Goal: Transaction & Acquisition: Purchase product/service

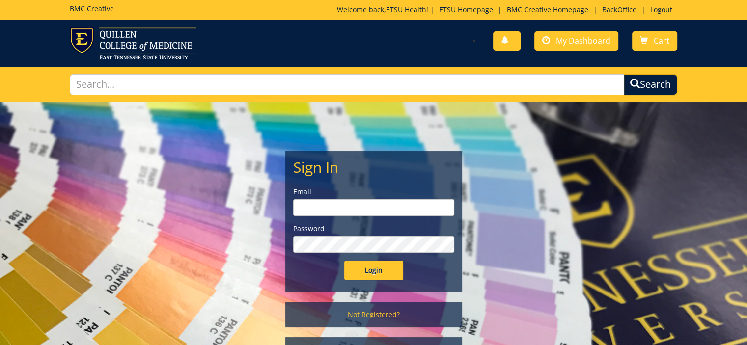
type input "[EMAIL_ADDRESS][DOMAIN_NAME]"
click at [615, 9] on link "BackOffice" at bounding box center [619, 9] width 44 height 9
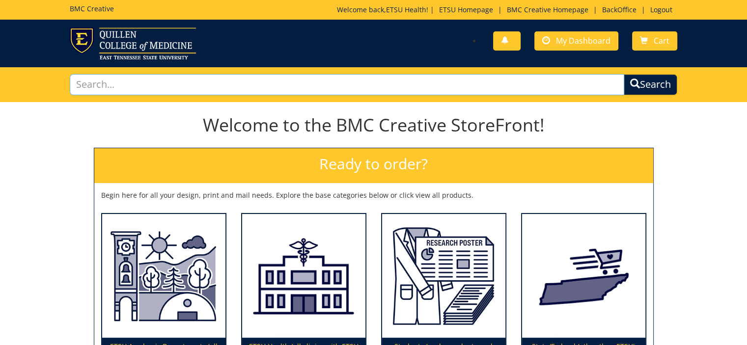
click at [336, 81] on input "text" at bounding box center [347, 84] width 555 height 21
type input "promotional"
click at [660, 94] on button "Search" at bounding box center [650, 85] width 56 height 22
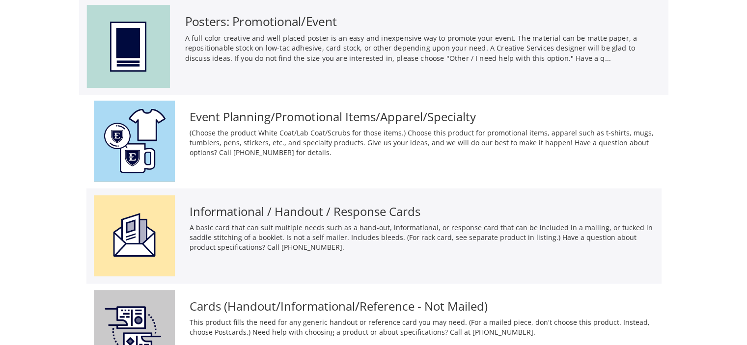
scroll to position [111, 0]
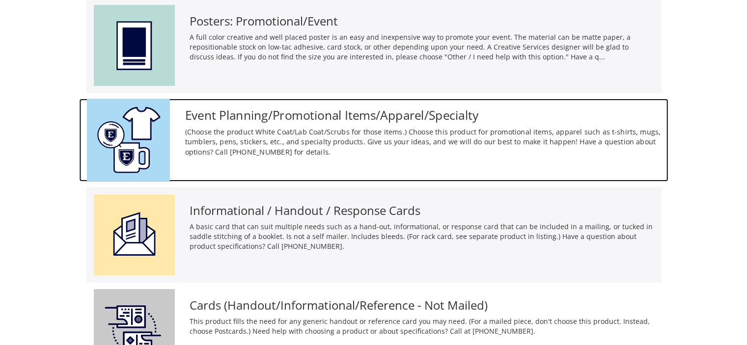
click at [281, 113] on h3 "Event Planning/Promotional Items/Apparel/Specialty" at bounding box center [423, 114] width 476 height 13
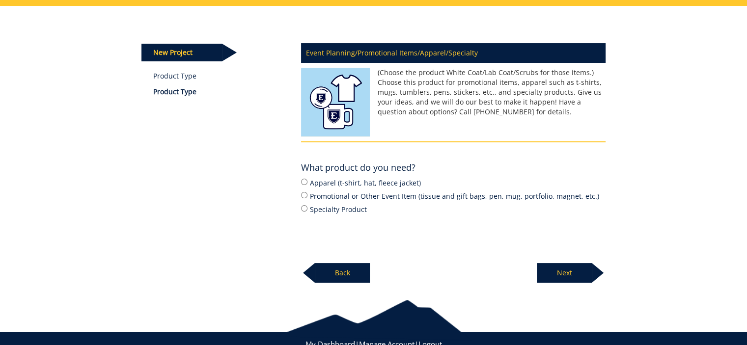
scroll to position [97, 0]
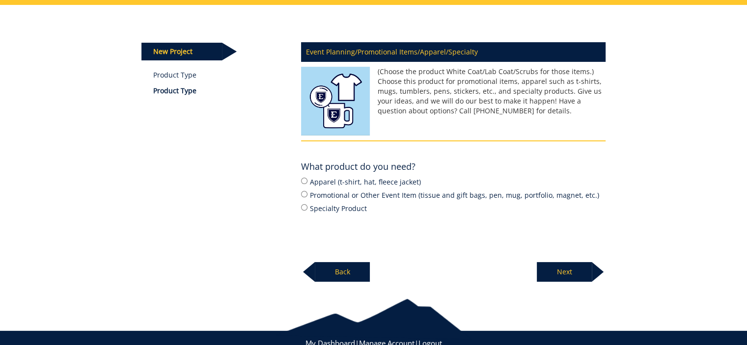
click at [330, 183] on label "Apparel (t-shirt, hat, fleece jacket)" at bounding box center [453, 181] width 304 height 11
click at [307, 183] on input "Apparel (t-shirt, hat, fleece jacket)" at bounding box center [304, 181] width 6 height 6
radio input "true"
click at [570, 268] on p "Next" at bounding box center [563, 272] width 55 height 20
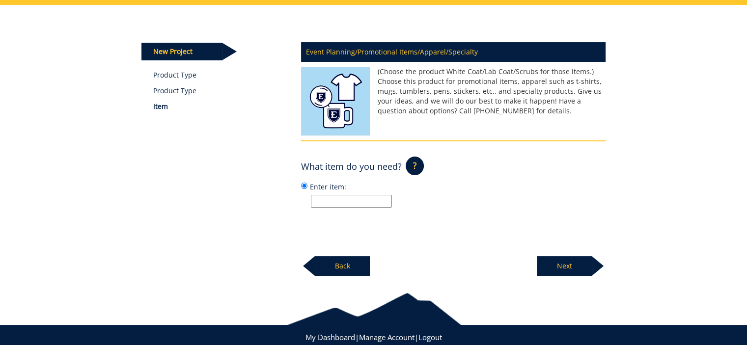
click at [348, 195] on input "Enter item:" at bounding box center [351, 201] width 81 height 13
type input "T-shirt"
click at [561, 271] on p "Next" at bounding box center [563, 266] width 55 height 20
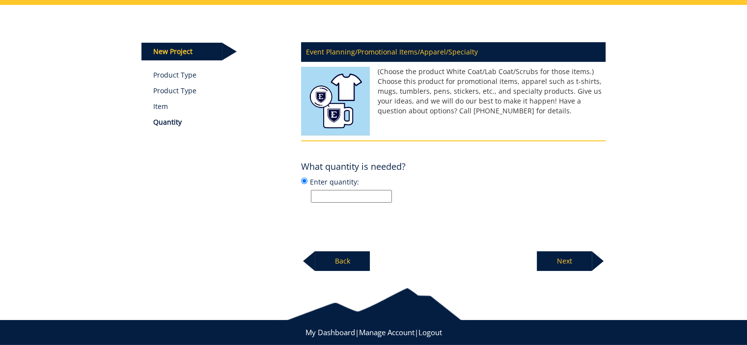
click at [353, 196] on input "Enter quantity:" at bounding box center [351, 196] width 81 height 13
type input "250"
click at [493, 196] on p "250" at bounding box center [458, 196] width 294 height 13
click at [307, 184] on input "Enter quantity: 250" at bounding box center [304, 181] width 6 height 6
click at [563, 263] on p "Next" at bounding box center [563, 261] width 55 height 20
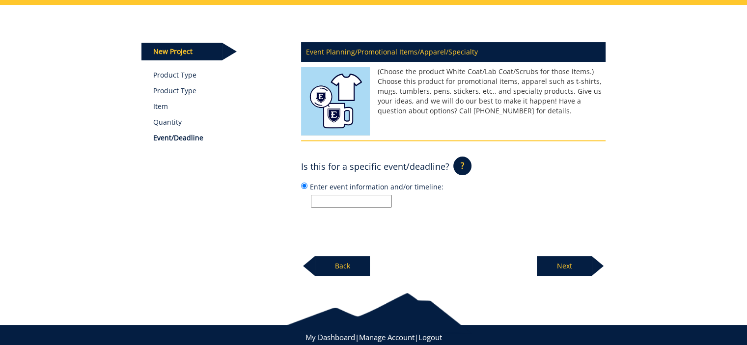
click at [366, 203] on input "Enter event information and/or timeline:" at bounding box center [351, 201] width 81 height 13
click at [562, 263] on p "Next" at bounding box center [563, 266] width 55 height 20
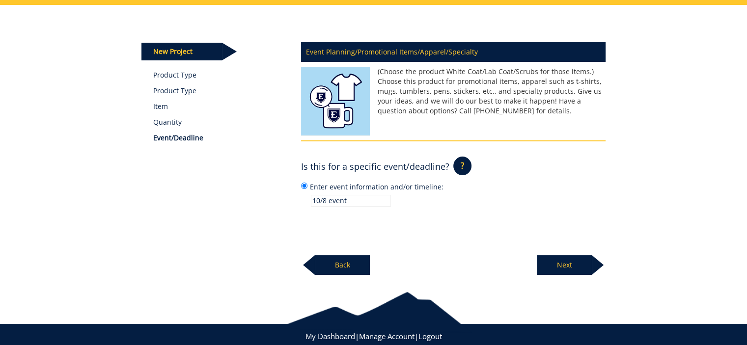
click at [319, 201] on input "10/8 event" at bounding box center [351, 201] width 80 height 12
type input "11/8 event"
click at [563, 267] on p "Next" at bounding box center [563, 265] width 55 height 20
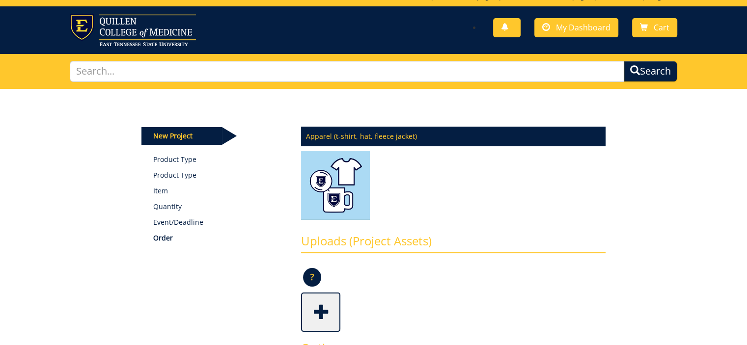
scroll to position [13, 0]
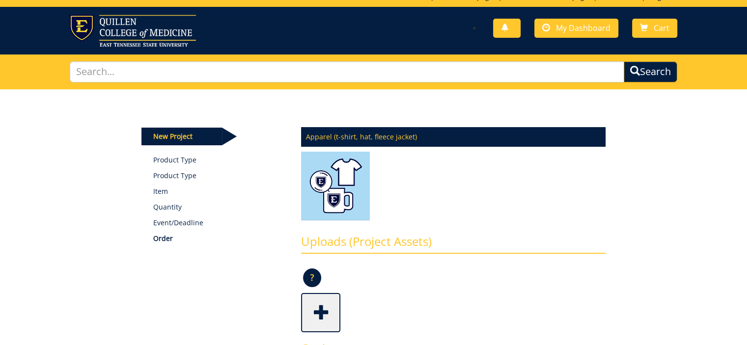
click at [173, 225] on p "Event/Deadline" at bounding box center [219, 223] width 133 height 10
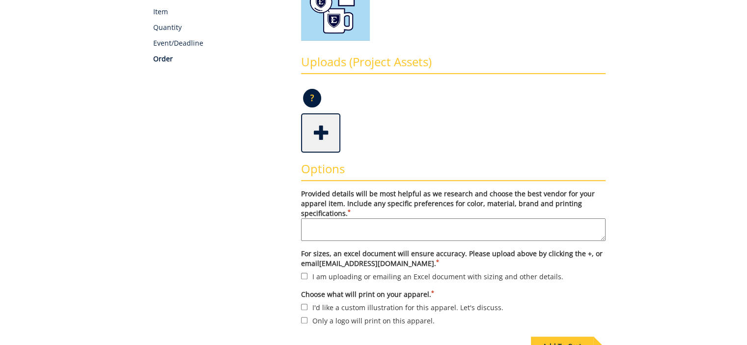
scroll to position [194, 0]
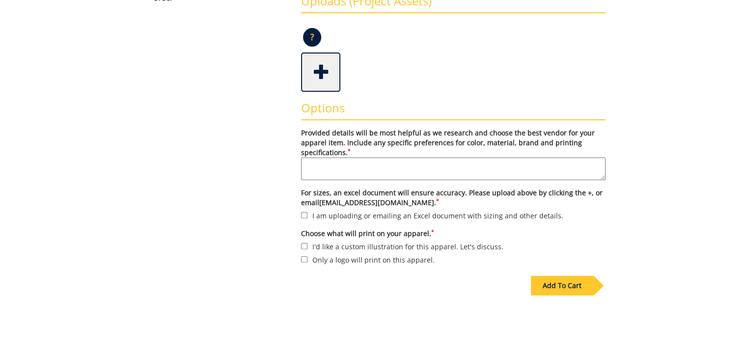
scroll to position [265, 0]
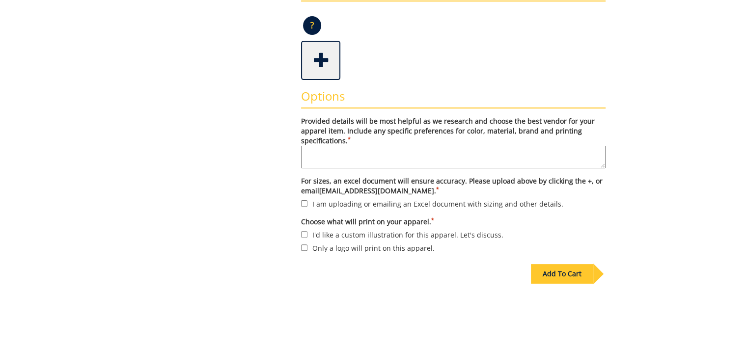
click at [424, 156] on textarea "Provided details will be most helpful as we research and choose the best vendor…" at bounding box center [453, 157] width 304 height 23
click at [380, 238] on label "I'd like a custom illustration for this apparel. Let's discuss." at bounding box center [453, 234] width 304 height 11
click at [307, 238] on input "I'd like a custom illustration for this apparel. Let's discuss." at bounding box center [304, 234] width 6 height 6
checkbox input "true"
click at [384, 147] on textarea "Provided details will be most helpful as we research and choose the best vendor…" at bounding box center [453, 157] width 304 height 23
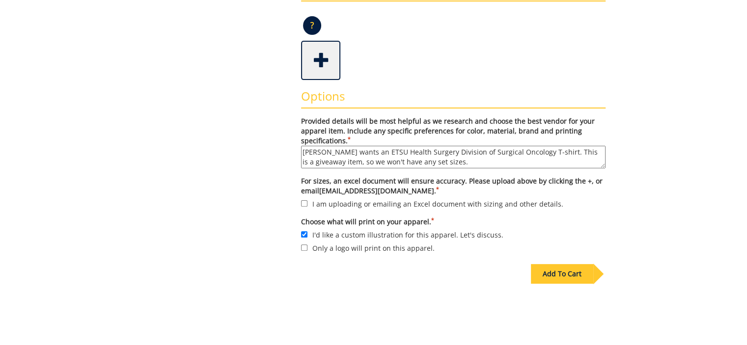
type textarea "[PERSON_NAME] wants an ETSU Health Surgery Division of Surgical Oncology T-shir…"
click at [307, 204] on input "I am uploading or emailing an Excel document with sizing and other details." at bounding box center [304, 203] width 6 height 6
checkbox input "true"
click at [461, 161] on textarea "Dr. Feltis wants an ETSU Health Surgery Division of Surgical Oncology T-shirt. …" at bounding box center [453, 157] width 304 height 23
click at [323, 46] on span at bounding box center [321, 59] width 39 height 34
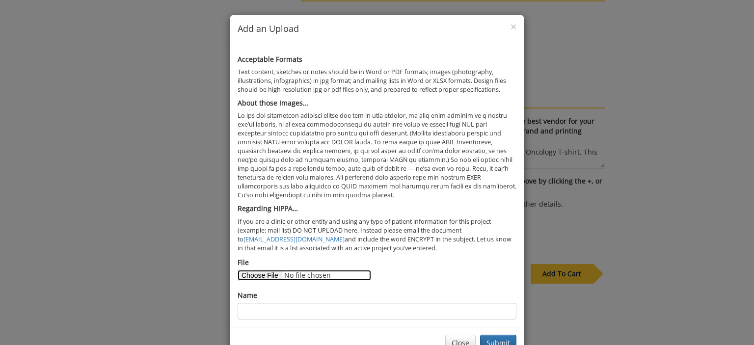
click at [254, 274] on input "File" at bounding box center [305, 275] width 134 height 11
click at [260, 271] on input "File" at bounding box center [305, 275] width 134 height 11
click at [242, 271] on input "File" at bounding box center [305, 275] width 134 height 11
type input "C:\fakepath\T-shirt proposal.docx"
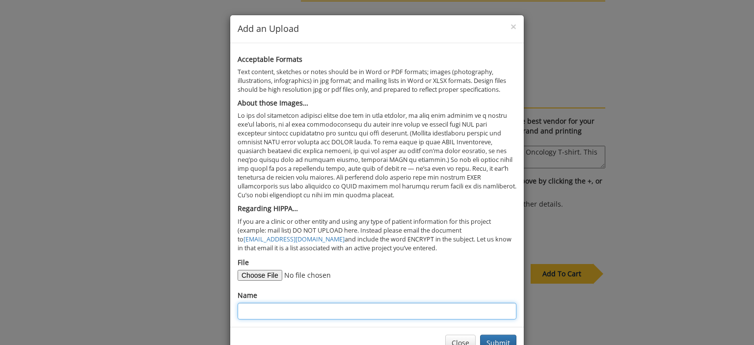
click at [358, 304] on input "Name" at bounding box center [377, 311] width 279 height 17
type input "details"
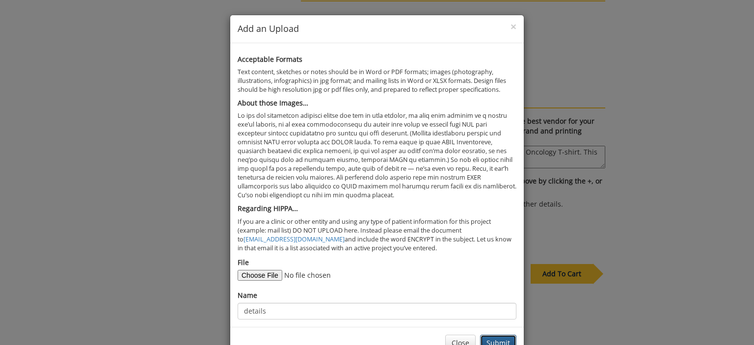
click at [500, 335] on button "Submit" at bounding box center [498, 343] width 36 height 17
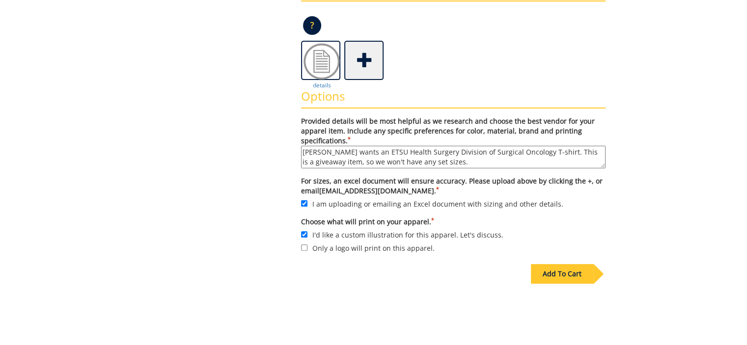
click at [561, 272] on div "Add To Cart" at bounding box center [562, 274] width 62 height 20
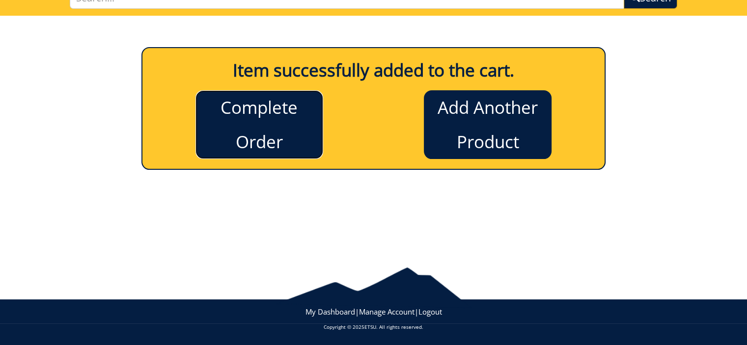
click at [274, 134] on link "Complete Order" at bounding box center [259, 124] width 128 height 69
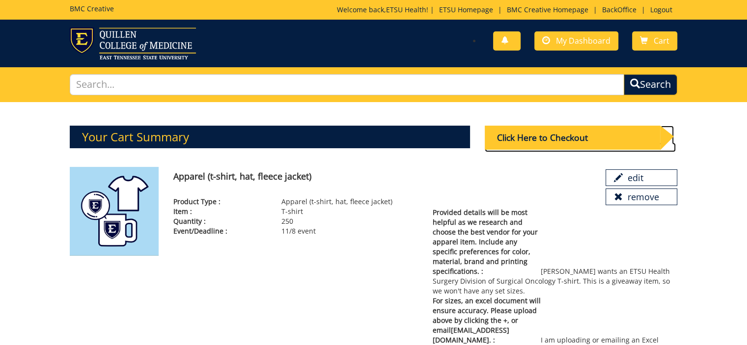
click at [540, 137] on div "Click Here to Checkout" at bounding box center [572, 138] width 176 height 24
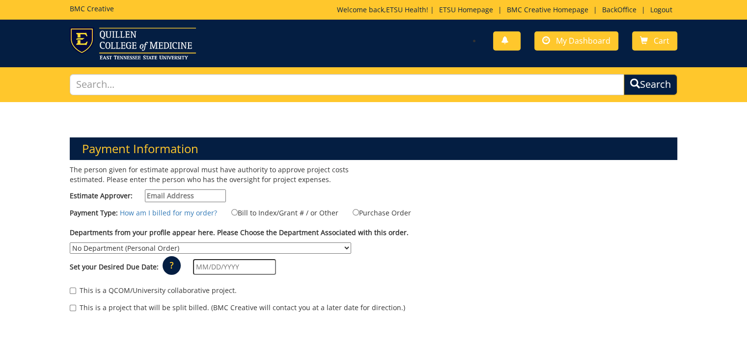
click at [189, 198] on input "Estimate Approver:" at bounding box center [185, 195] width 81 height 13
type input "earlykl@etsu.edu"
click at [232, 212] on input "Bill to Index/Grant # / or Other" at bounding box center [234, 212] width 6 height 6
radio input "true"
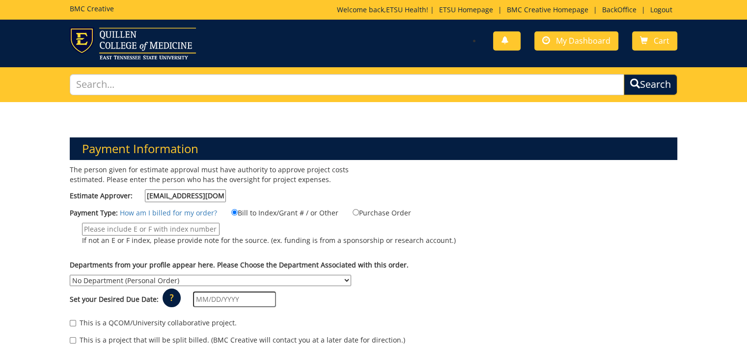
click at [181, 228] on input "If not an E or F index, please provide note for the source. (ex. funding is fro…" at bounding box center [150, 229] width 137 height 13
type input "MEAC"
click at [351, 275] on select "No Department (Personal Order) Academic Affairs COM Anatomy and Cell Biology Bi…" at bounding box center [210, 280] width 281 height 11
select select "244"
click at [351, 275] on select "No Department (Personal Order) Academic Affairs COM Anatomy and Cell Biology Bi…" at bounding box center [210, 280] width 281 height 11
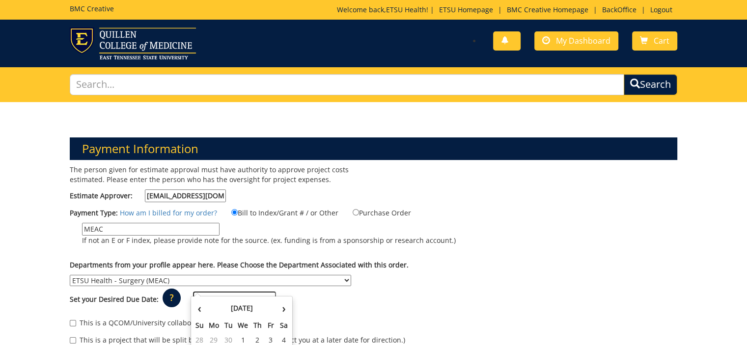
click at [234, 292] on input "text" at bounding box center [234, 300] width 83 height 16
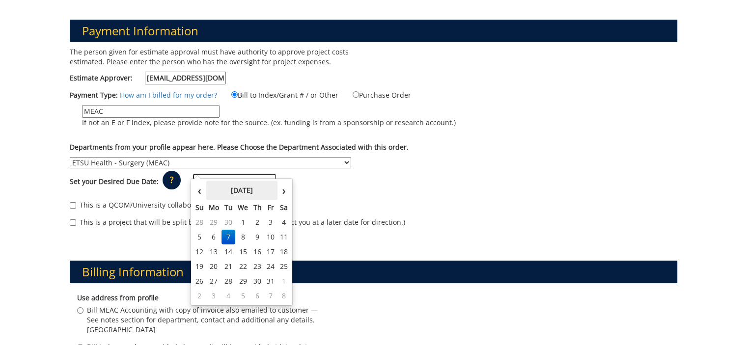
scroll to position [120, 0]
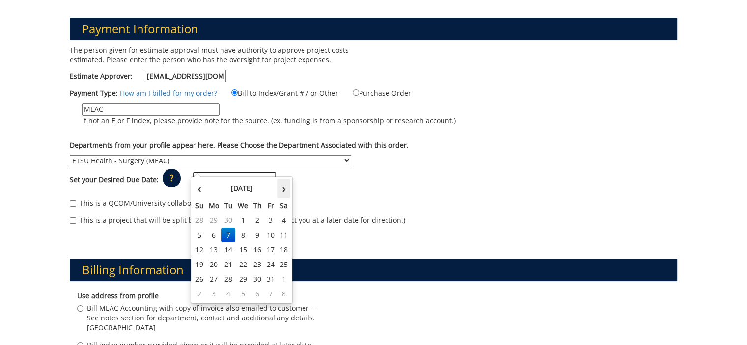
click at [280, 188] on th "›" at bounding box center [283, 189] width 13 height 20
click at [239, 235] on td "5" at bounding box center [243, 235] width 16 height 15
type input "11/05/2025"
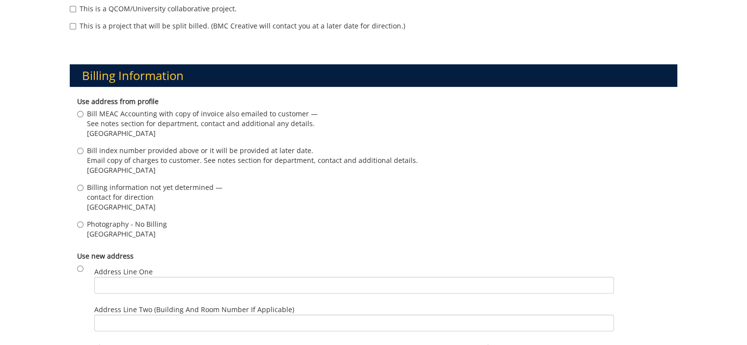
scroll to position [314, 0]
click at [170, 129] on span "Johnson City , TN 37601" at bounding box center [202, 134] width 231 height 10
click at [83, 117] on input "Bill MEAC Accounting with copy of invoice also emailed to customer — See notes …" at bounding box center [80, 114] width 6 height 6
radio input "true"
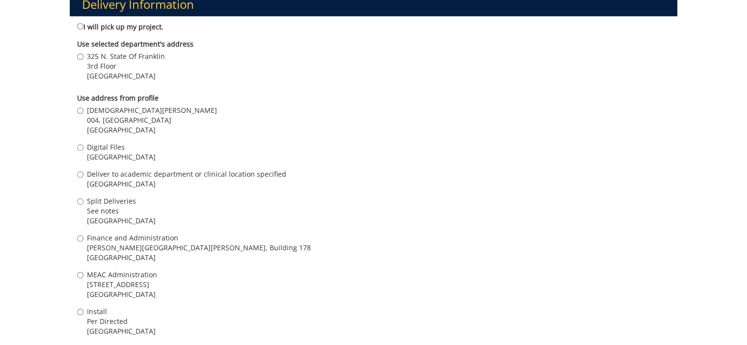
scroll to position [741, 0]
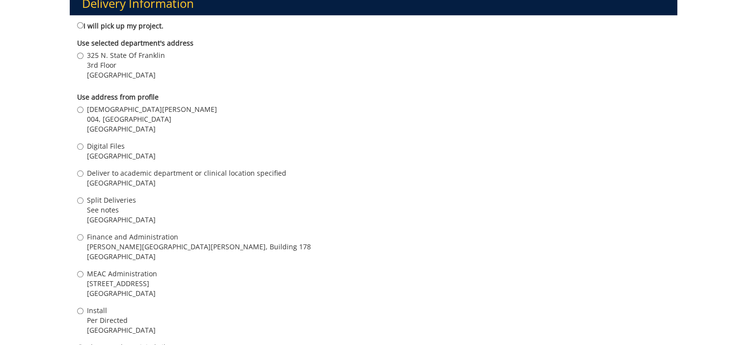
click at [129, 114] on span "004, Ground Floor, Building 2, VA Campus" at bounding box center [152, 119] width 130 height 10
click at [83, 111] on input "Kristen Early 004, Ground Floor, Building 2, VA Campus Johnson City , TN 37601" at bounding box center [80, 110] width 6 height 6
radio input "true"
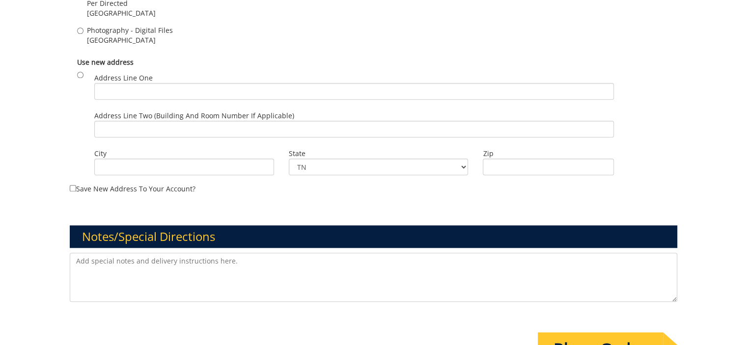
scroll to position [1058, 0]
click at [587, 335] on input "Place Order" at bounding box center [599, 349] width 125 height 34
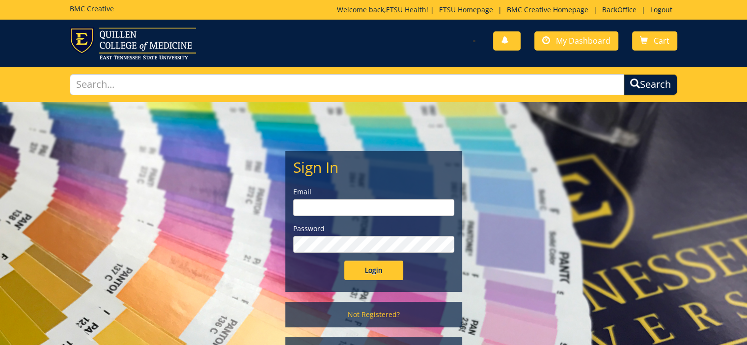
type input "[EMAIL_ADDRESS][DOMAIN_NAME]"
click at [377, 262] on input "Login" at bounding box center [373, 271] width 59 height 20
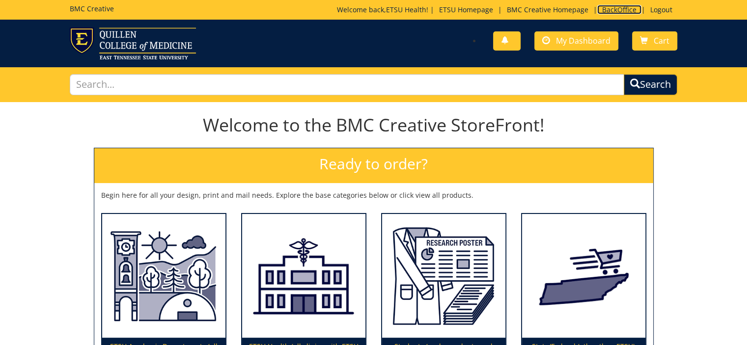
click at [614, 10] on link "BackOffice" at bounding box center [619, 9] width 44 height 9
